Goal: Information Seeking & Learning: Understand process/instructions

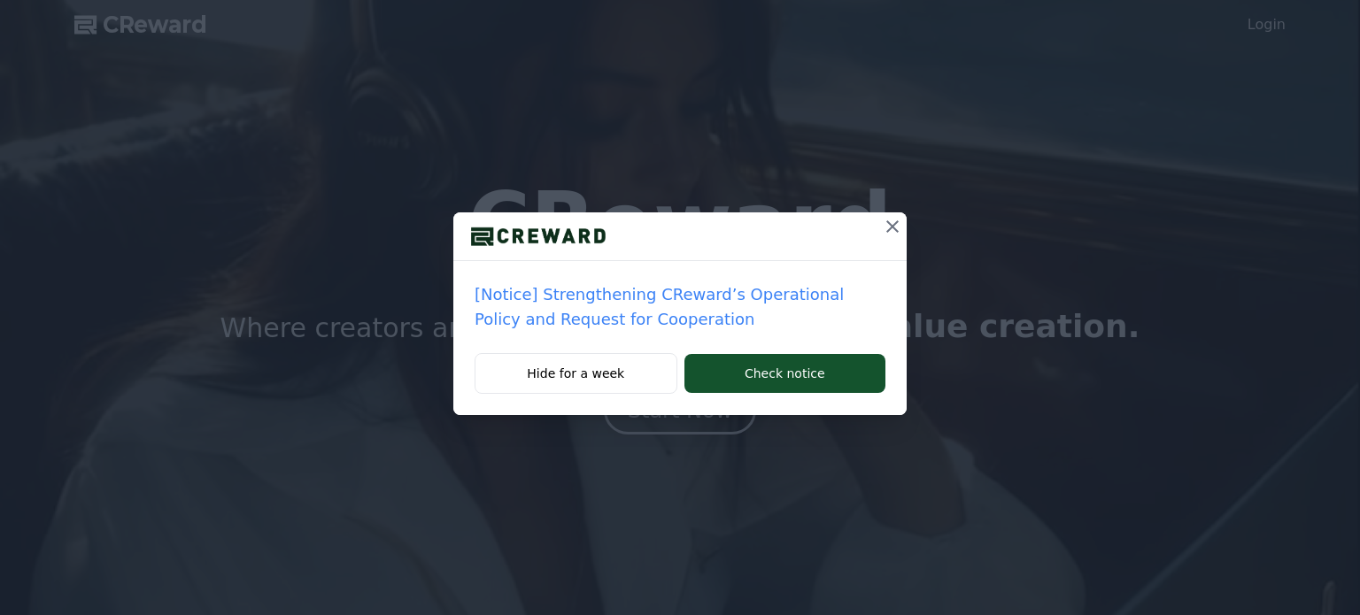
click at [884, 228] on icon at bounding box center [892, 226] width 21 height 21
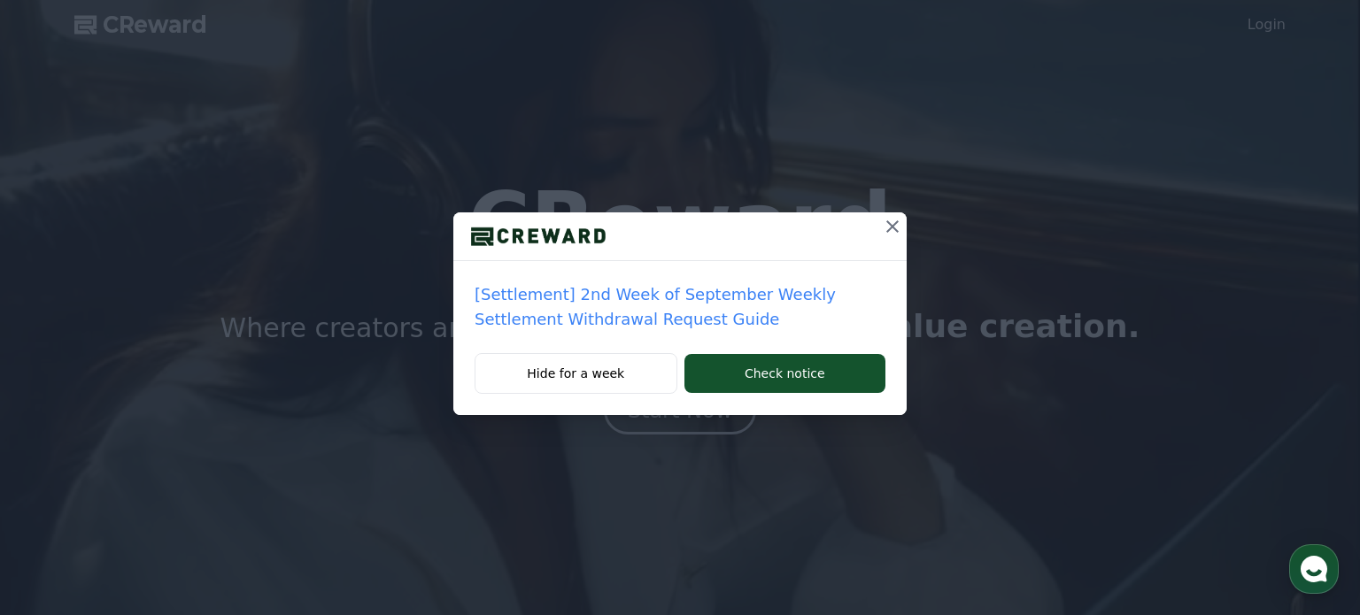
drag, startPoint x: 888, startPoint y: 232, endPoint x: 885, endPoint y: 243, distance: 12.0
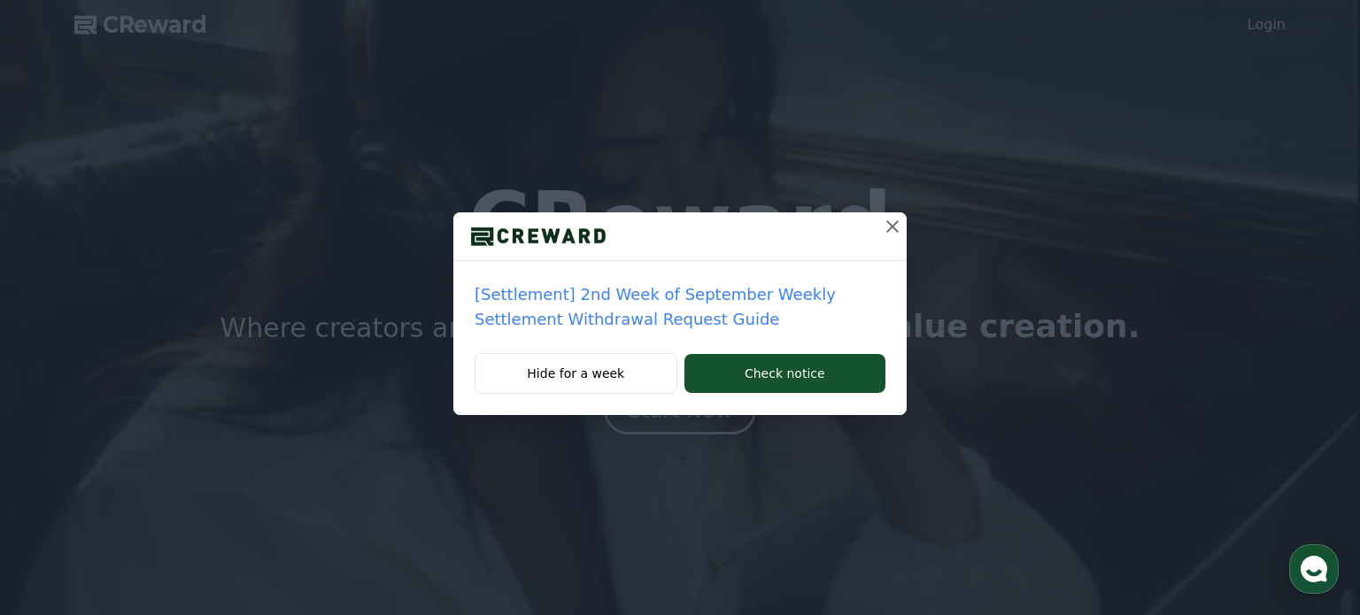
click at [885, 234] on icon at bounding box center [892, 226] width 21 height 21
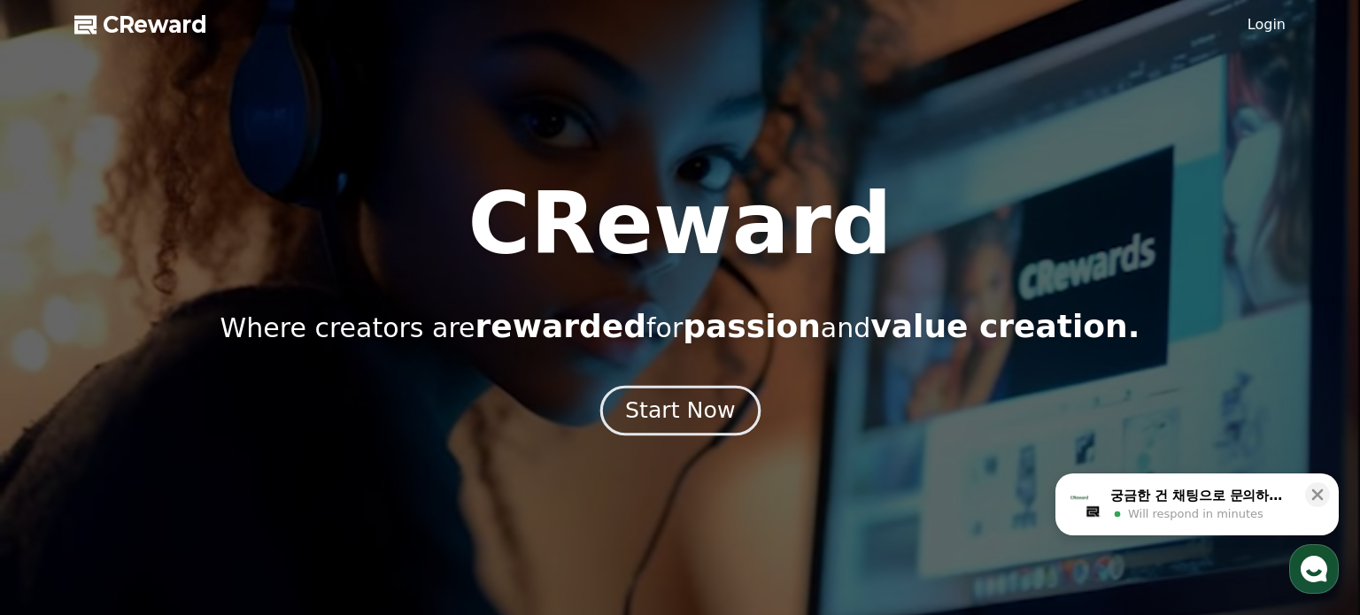
click at [722, 397] on div "Start Now" at bounding box center [680, 411] width 110 height 30
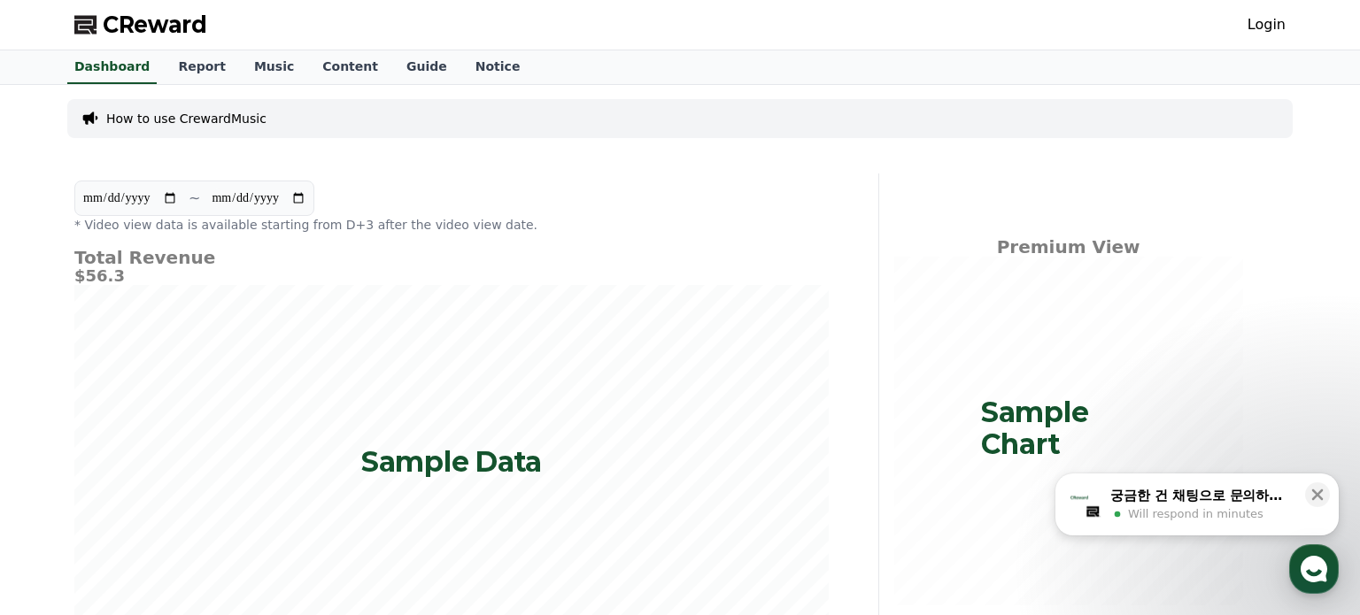
click at [1051, 425] on p "Sample Chart" at bounding box center [1068, 429] width 174 height 64
drag, startPoint x: 1034, startPoint y: 425, endPoint x: 1024, endPoint y: 421, distance: 11.5
click at [1033, 426] on p "Sample Chart" at bounding box center [1068, 429] width 174 height 64
click at [261, 58] on link "Music" at bounding box center [274, 67] width 68 height 34
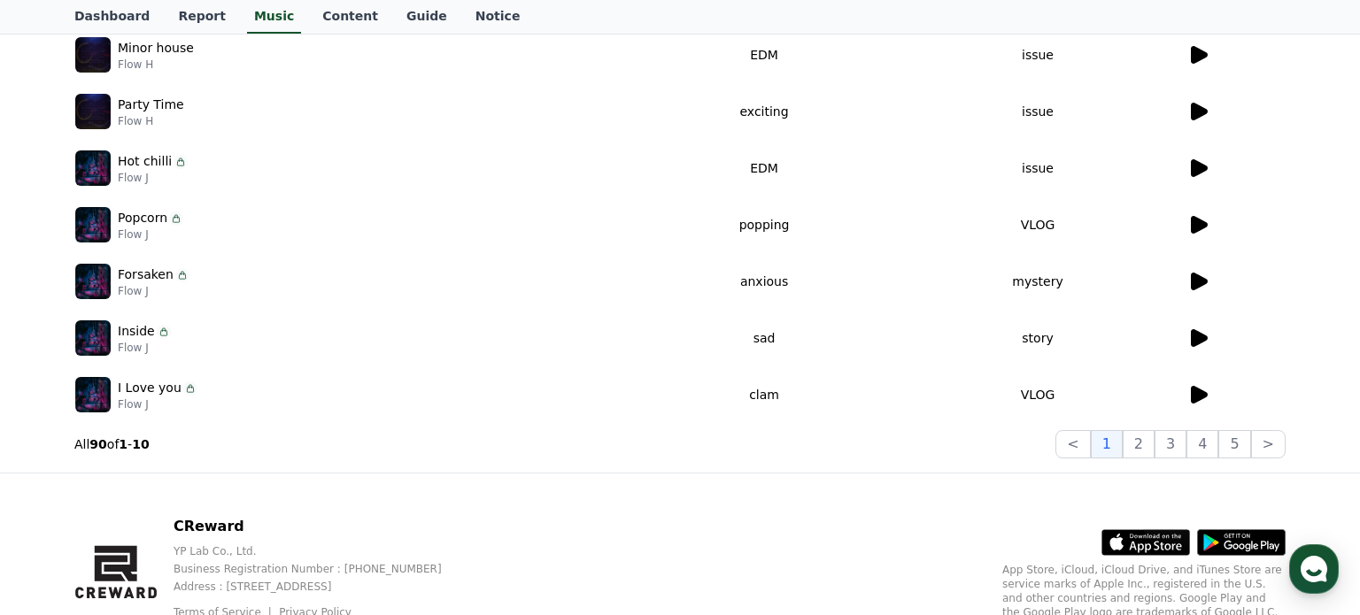
scroll to position [457, 0]
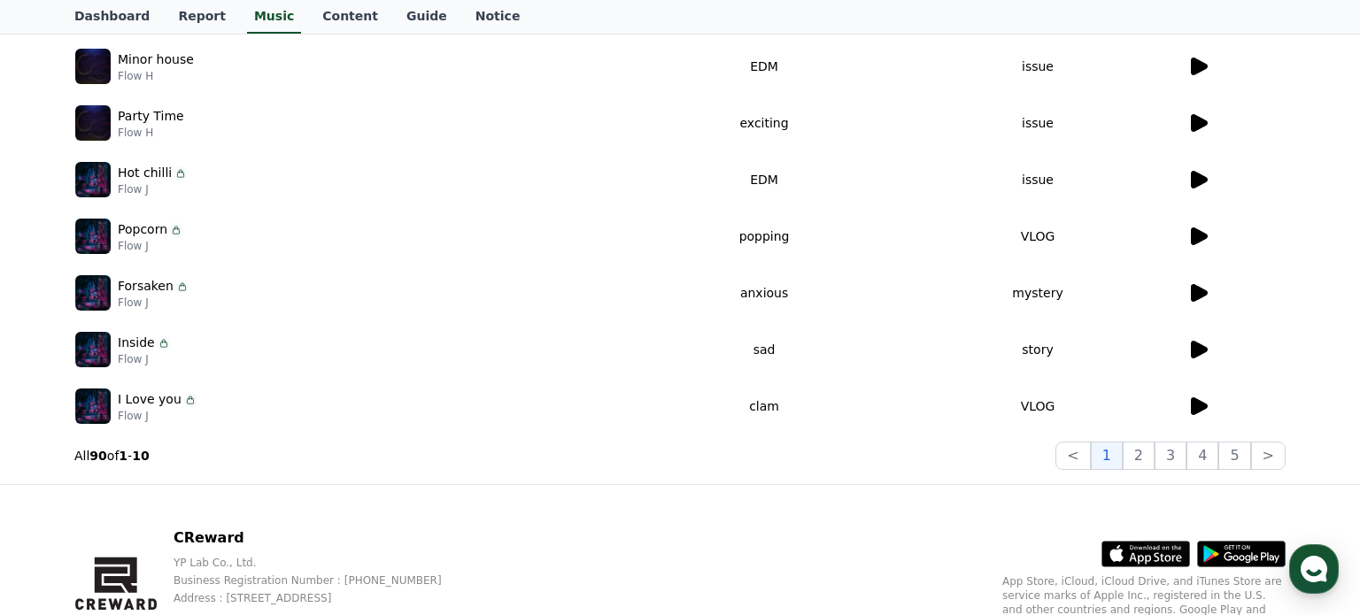
click at [1201, 397] on icon at bounding box center [1197, 406] width 21 height 21
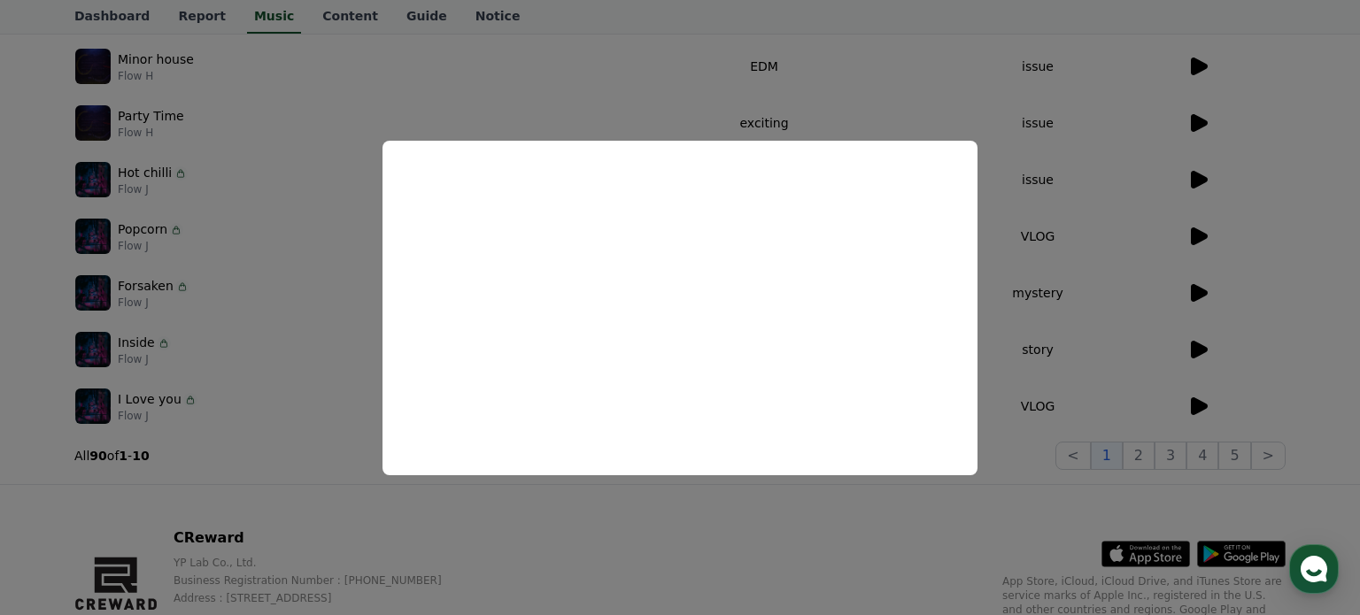
click at [679, 561] on button "close modal" at bounding box center [680, 307] width 1360 height 615
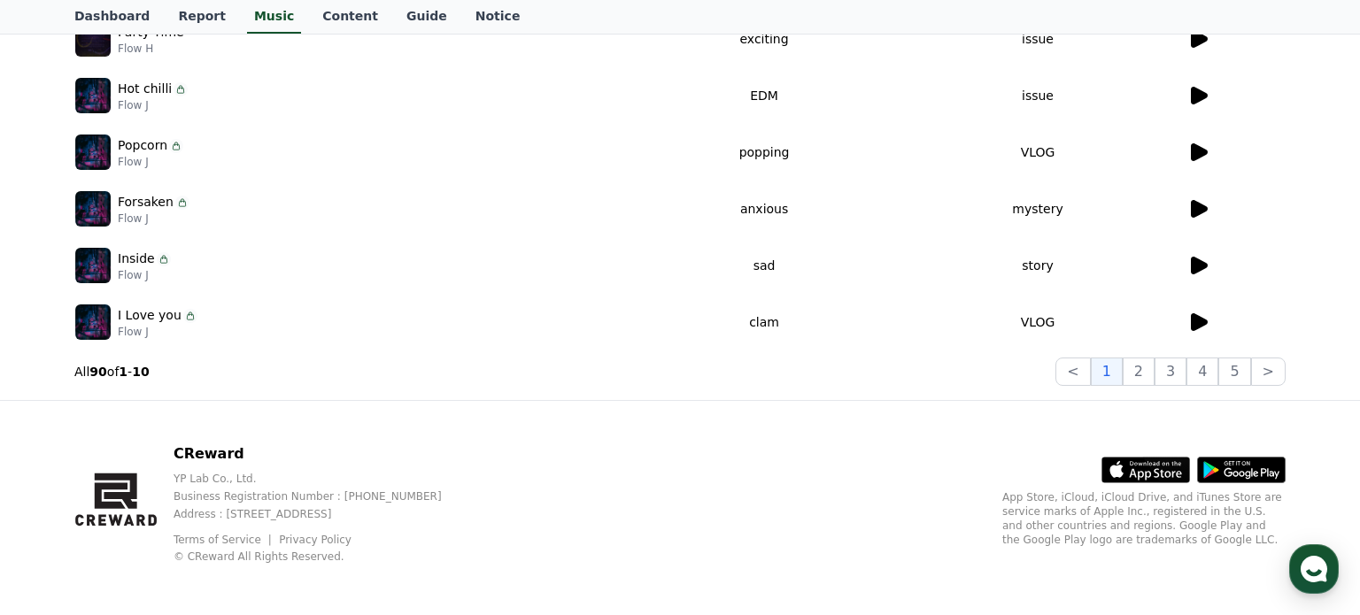
scroll to position [537, 0]
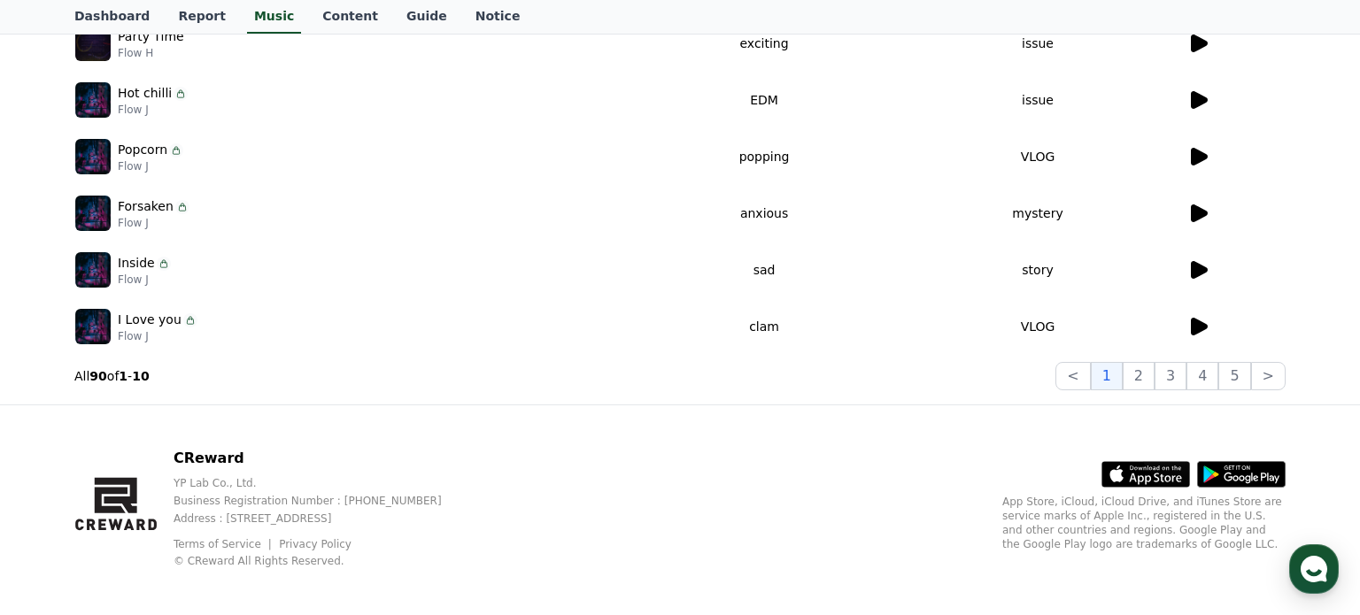
click at [223, 545] on link "Terms of Service" at bounding box center [224, 544] width 101 height 12
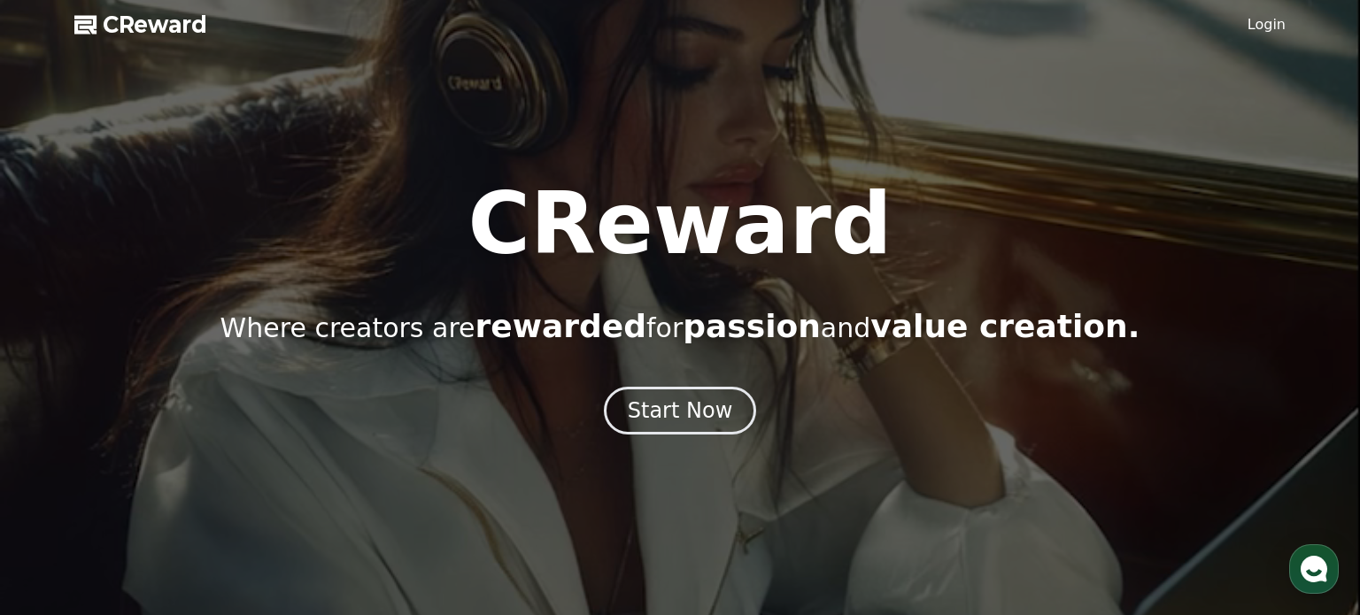
scroll to position [7, 0]
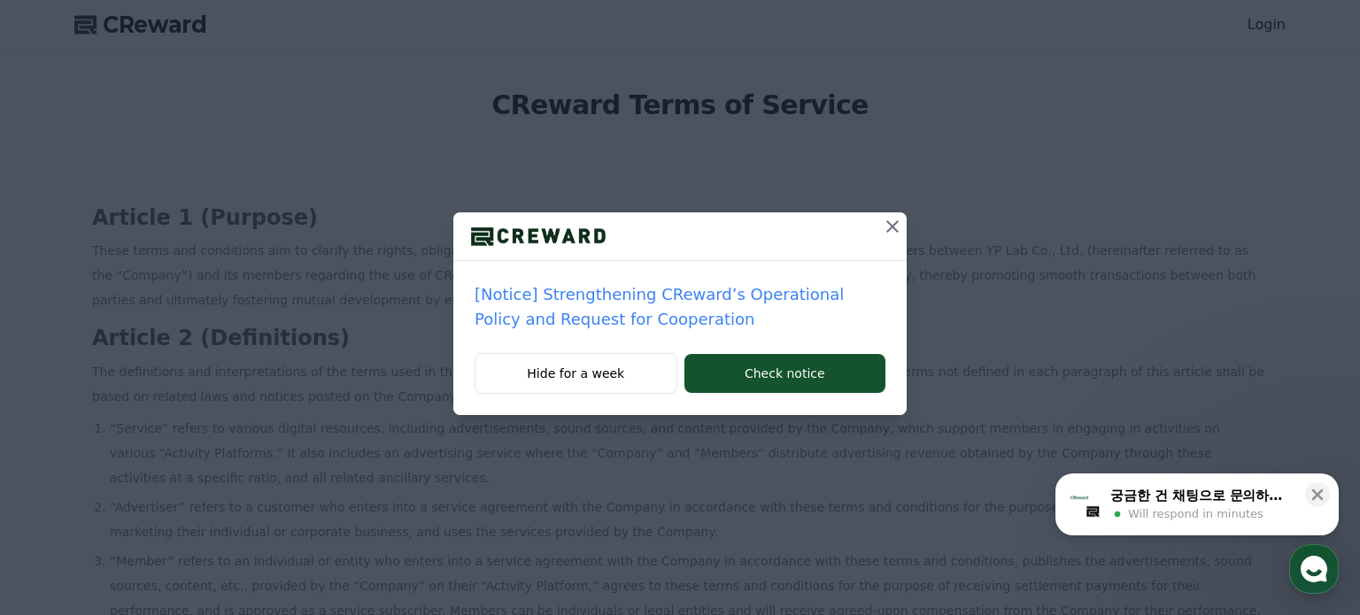
click at [872, 229] on div at bounding box center [679, 237] width 453 height 49
click at [896, 219] on icon at bounding box center [892, 226] width 21 height 21
click at [897, 229] on icon at bounding box center [892, 226] width 21 height 21
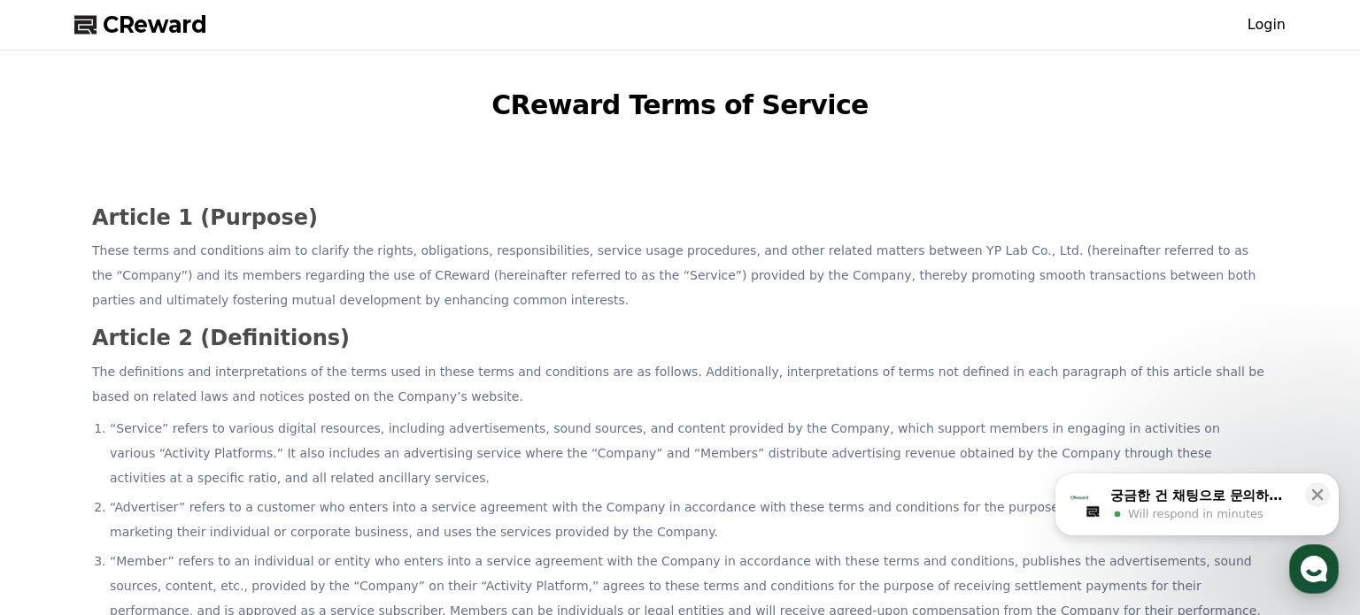
click at [877, 238] on p "These terms and conditions aim to clarify the rights, obligations, responsibili…" at bounding box center [680, 275] width 1176 height 74
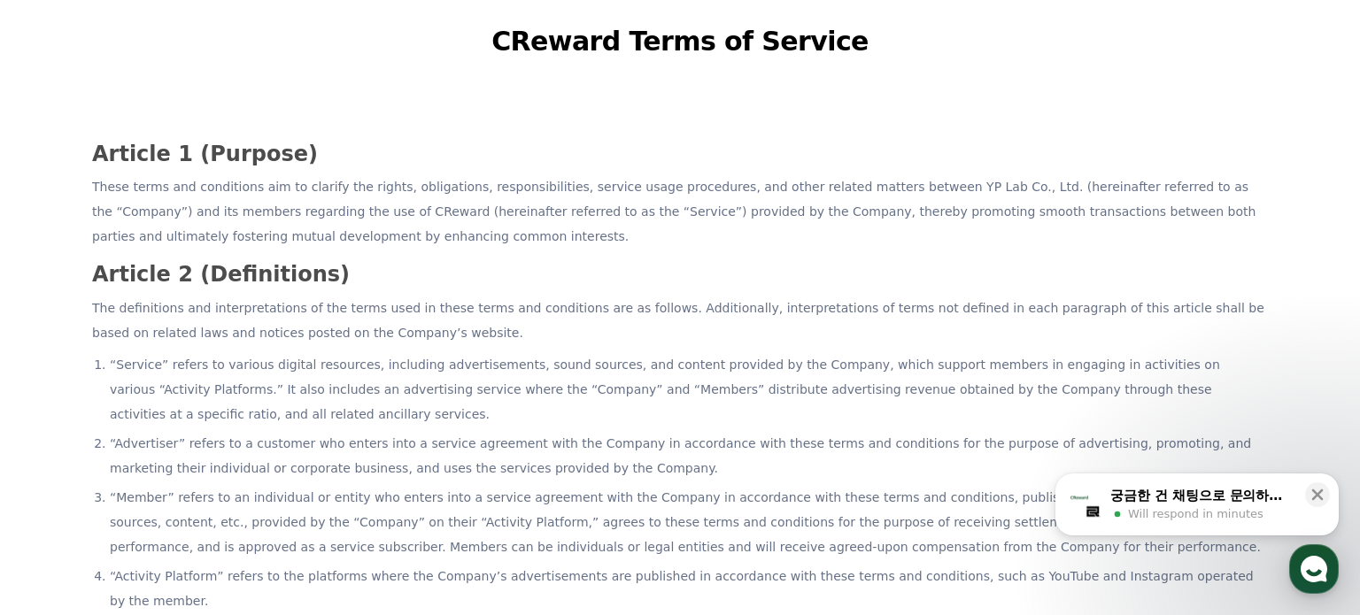
scroll to position [77, 0]
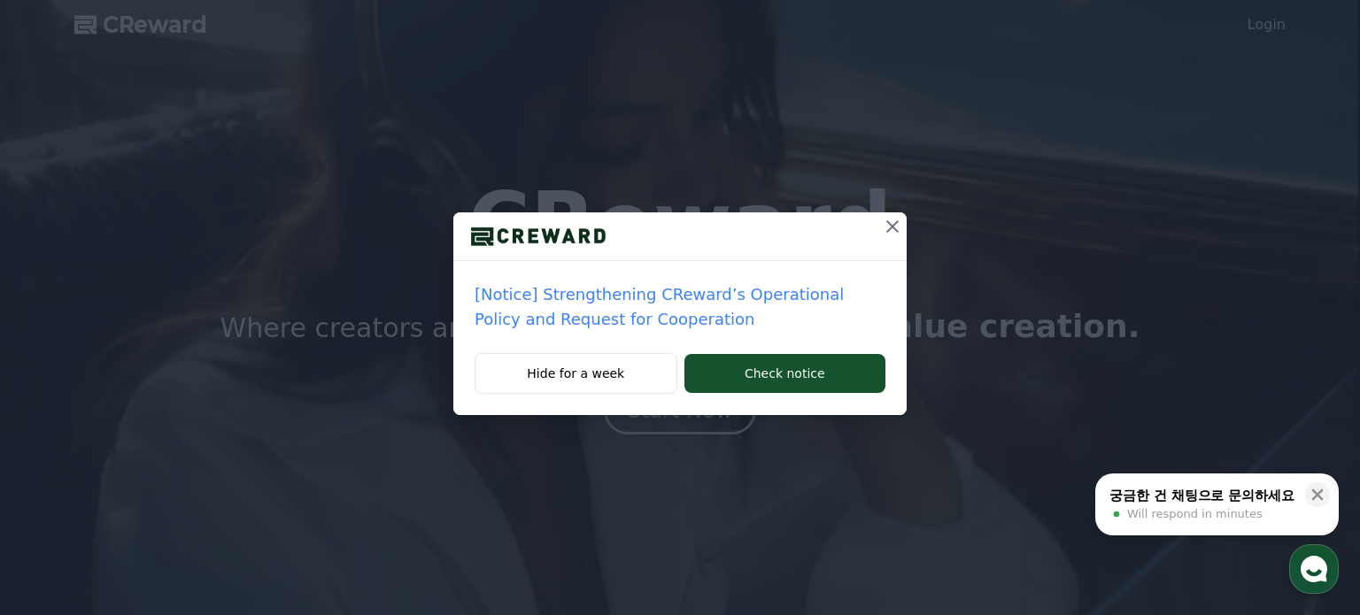
click at [895, 218] on icon at bounding box center [892, 226] width 21 height 21
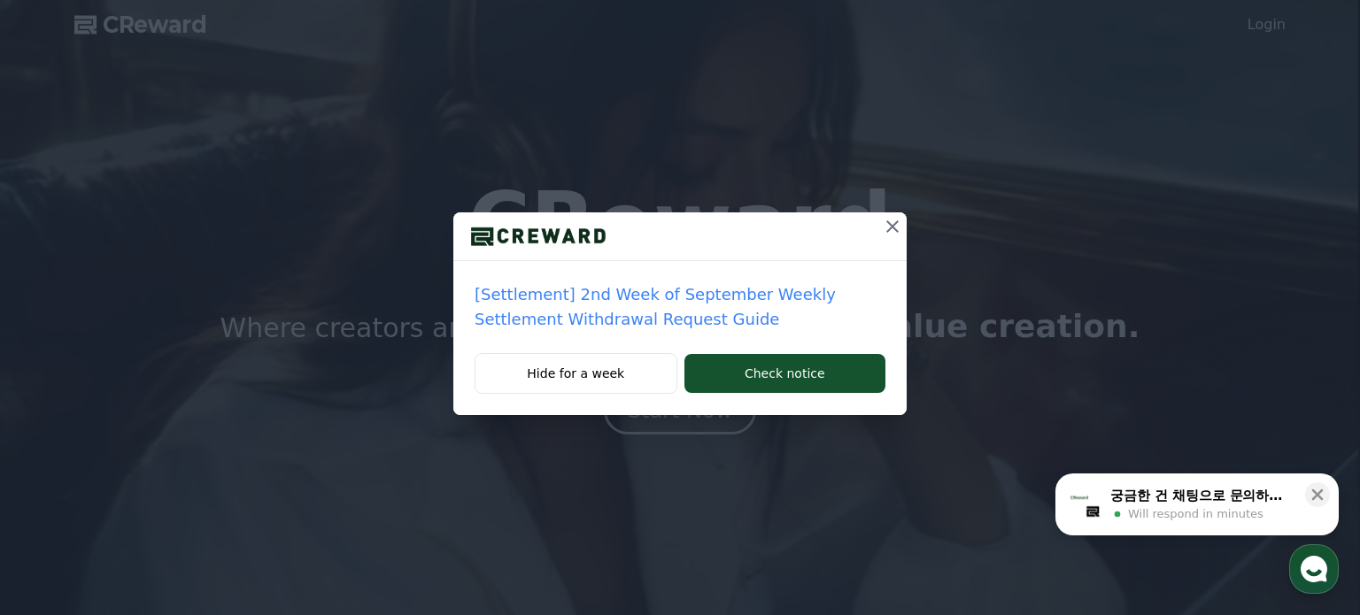
click at [895, 218] on icon at bounding box center [892, 226] width 21 height 21
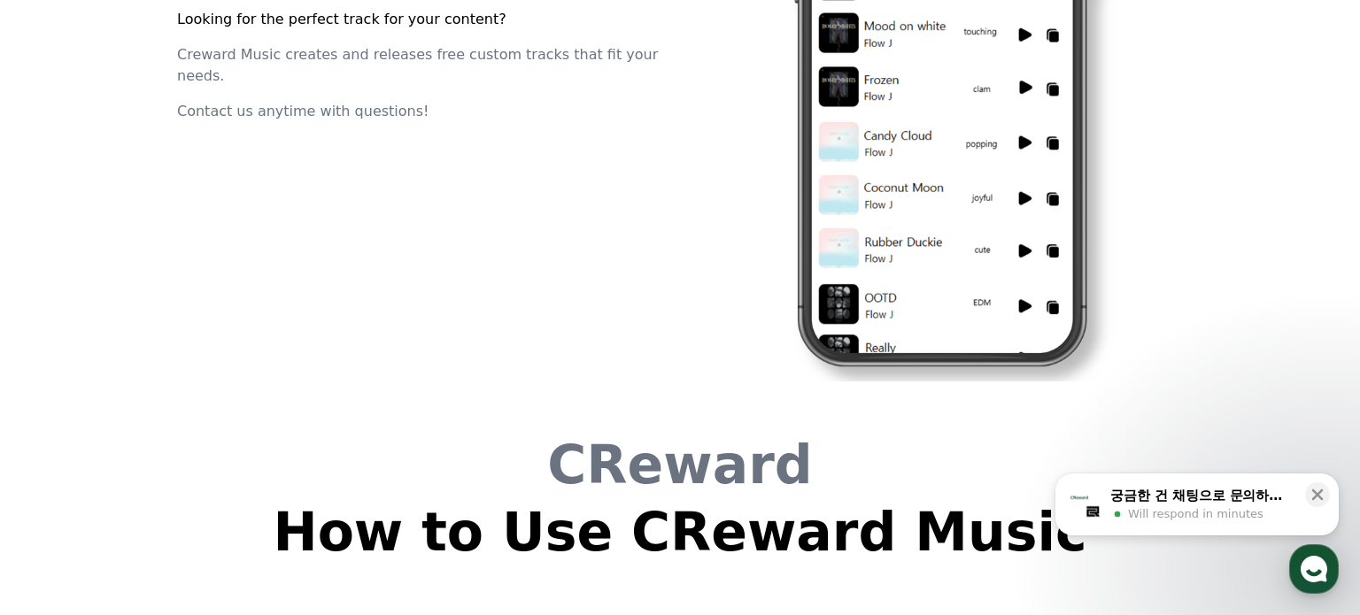
scroll to position [4797, 0]
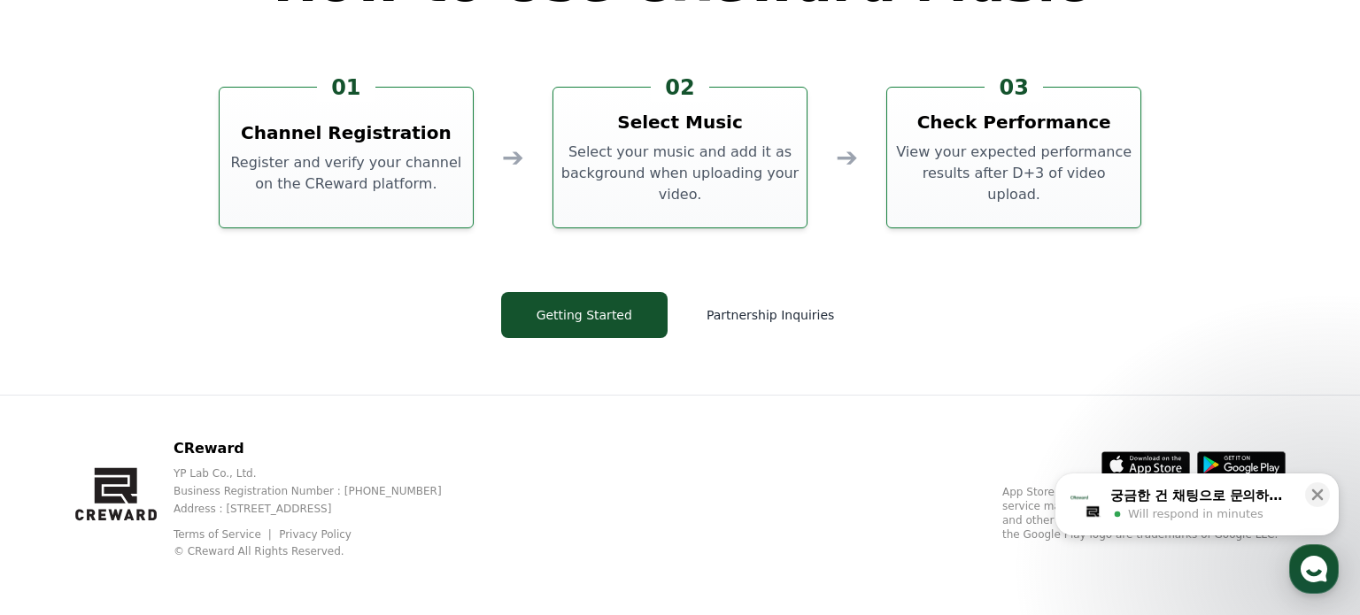
click at [221, 536] on link "Terms of Service" at bounding box center [224, 535] width 101 height 12
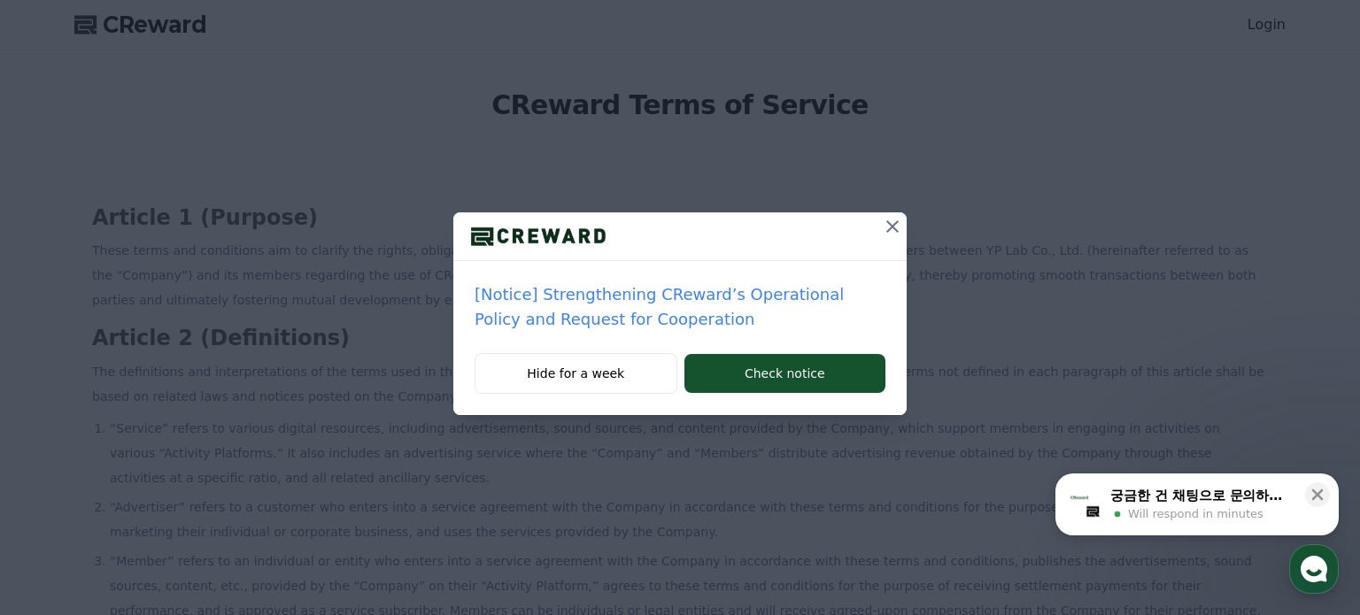
click at [894, 216] on icon at bounding box center [892, 226] width 21 height 21
click at [893, 220] on icon at bounding box center [892, 226] width 21 height 21
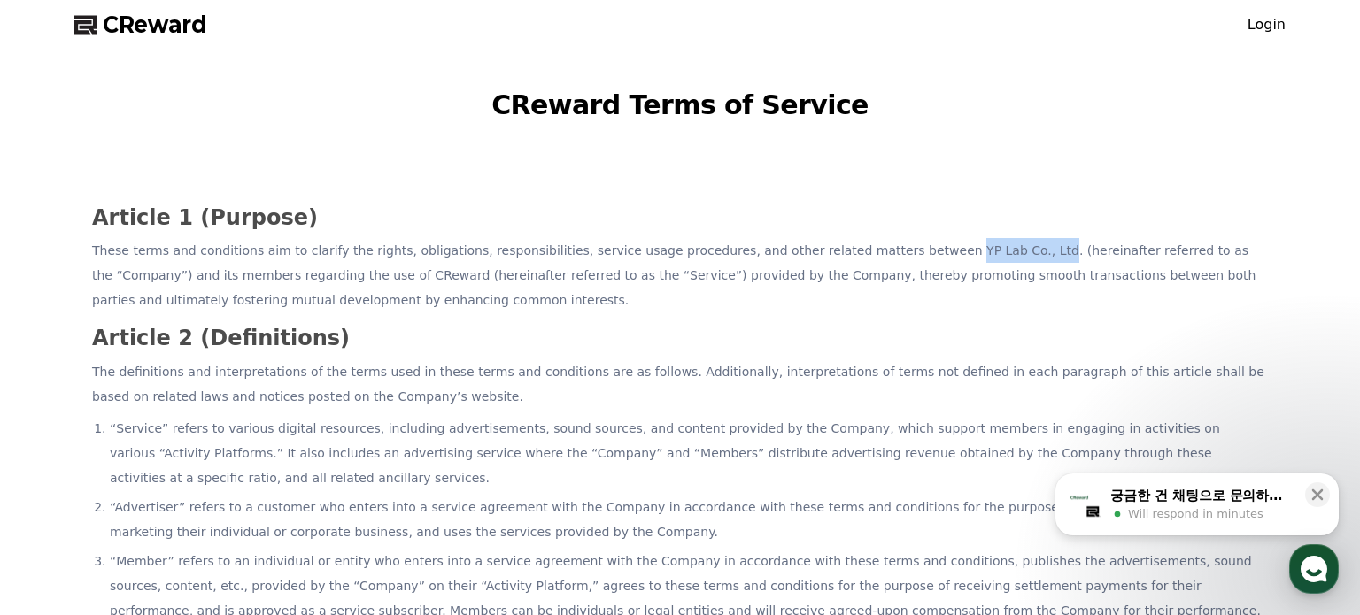
drag, startPoint x: 877, startPoint y: 251, endPoint x: 958, endPoint y: 258, distance: 81.8
click at [958, 258] on p "These terms and conditions aim to clarify the rights, obligations, responsibili…" at bounding box center [680, 275] width 1176 height 74
copy p "YP Lab Co., Ltd"
